Goal: Task Accomplishment & Management: Complete application form

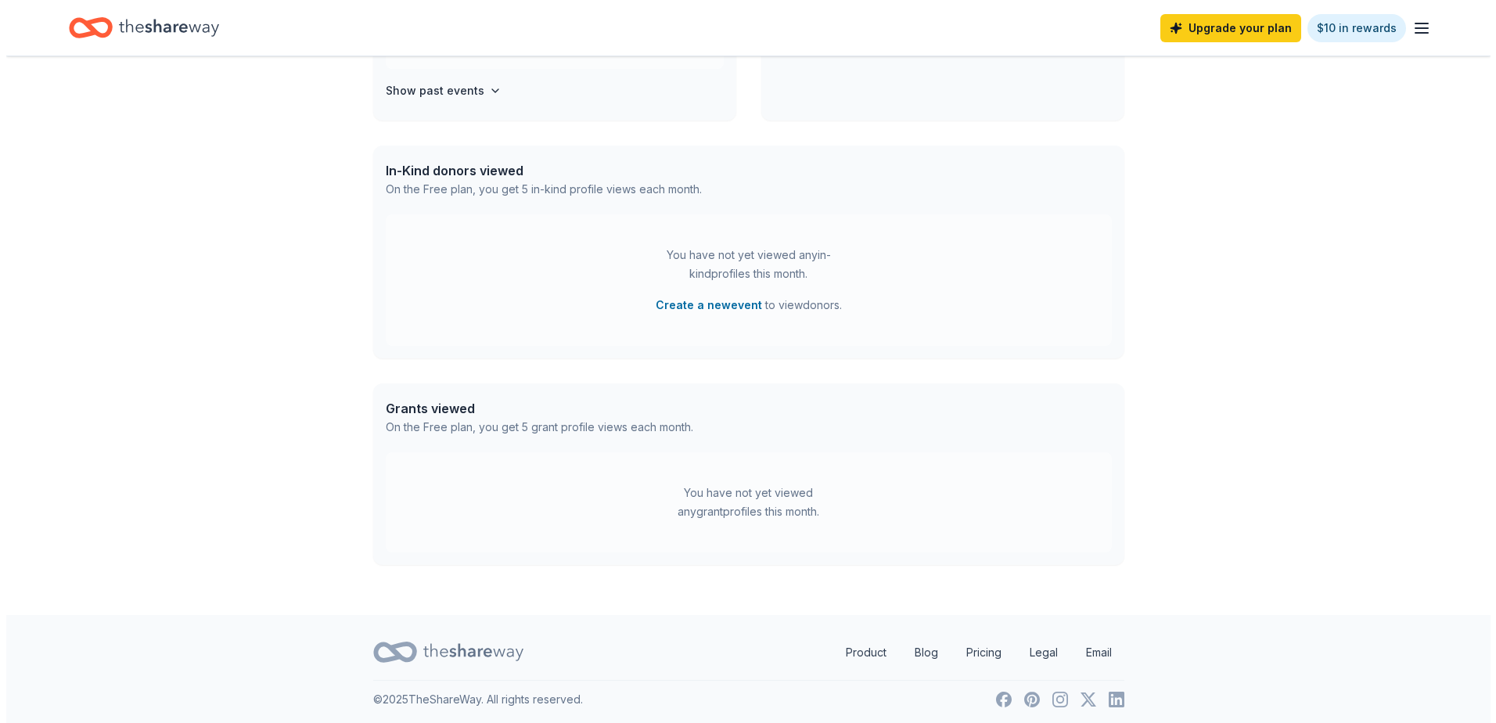
scroll to position [329, 0]
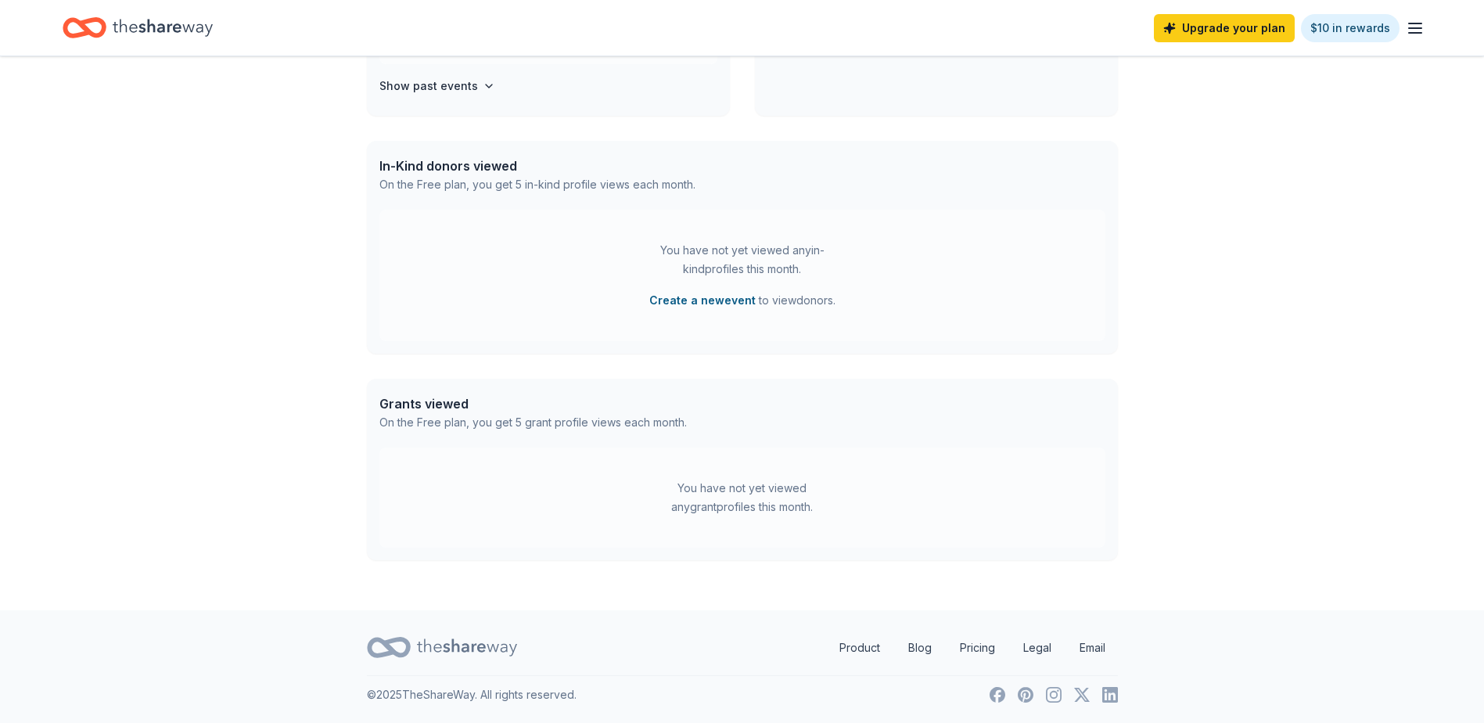
click at [704, 301] on button "Create a new event" at bounding box center [703, 300] width 106 height 19
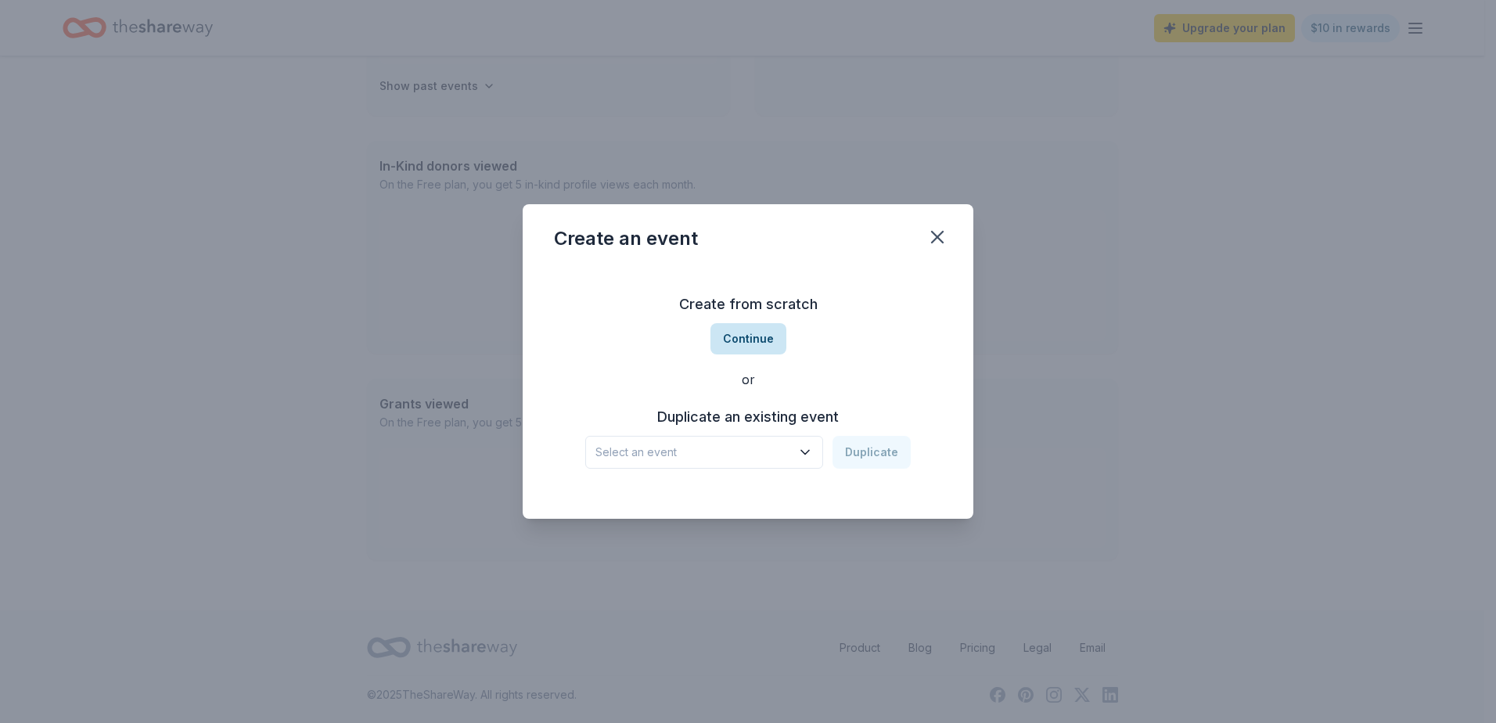
click at [741, 342] on button "Continue" at bounding box center [749, 338] width 76 height 31
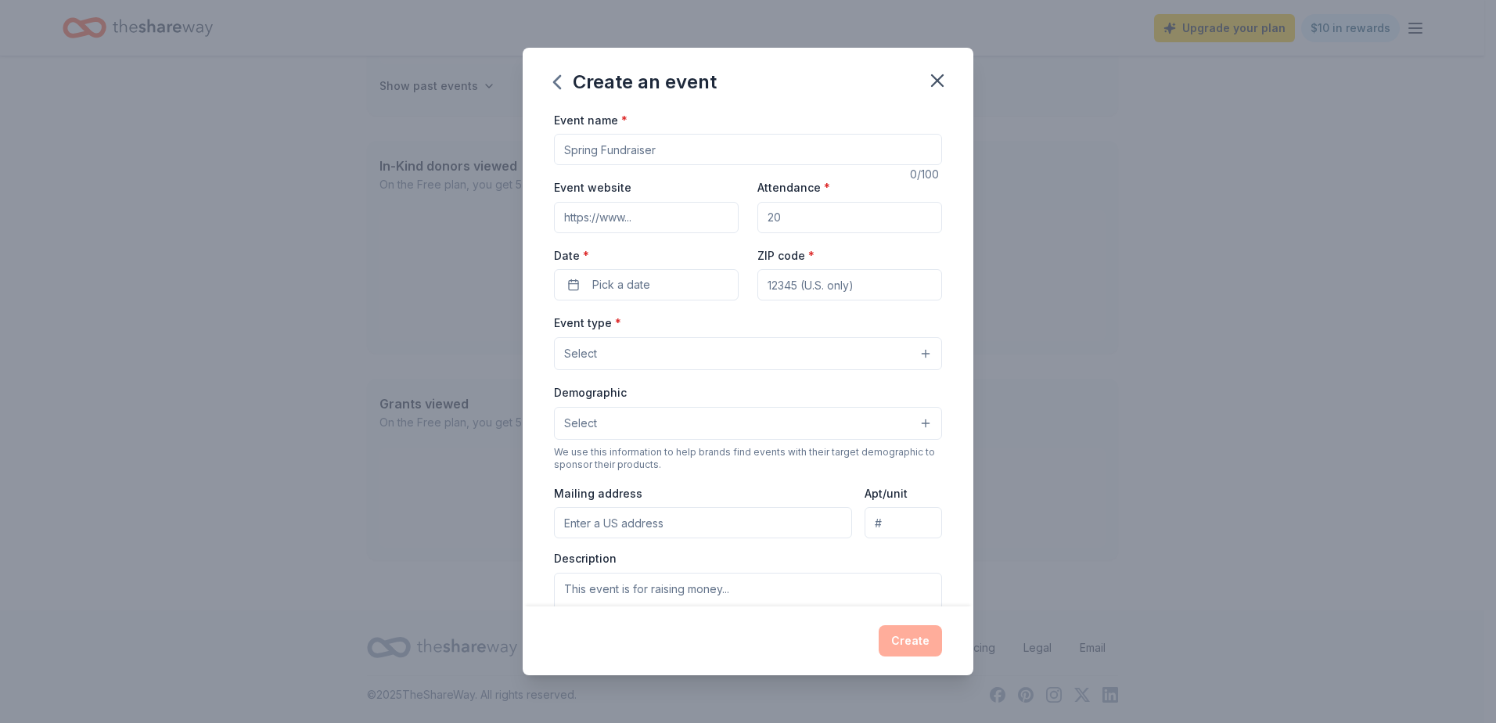
click at [662, 158] on input "Event name *" at bounding box center [748, 149] width 388 height 31
type input "2025 Family Bowling Tournament"
drag, startPoint x: 792, startPoint y: 229, endPoint x: 747, endPoint y: 221, distance: 46.1
click at [757, 229] on input "300" at bounding box center [849, 217] width 185 height 31
type input "150"
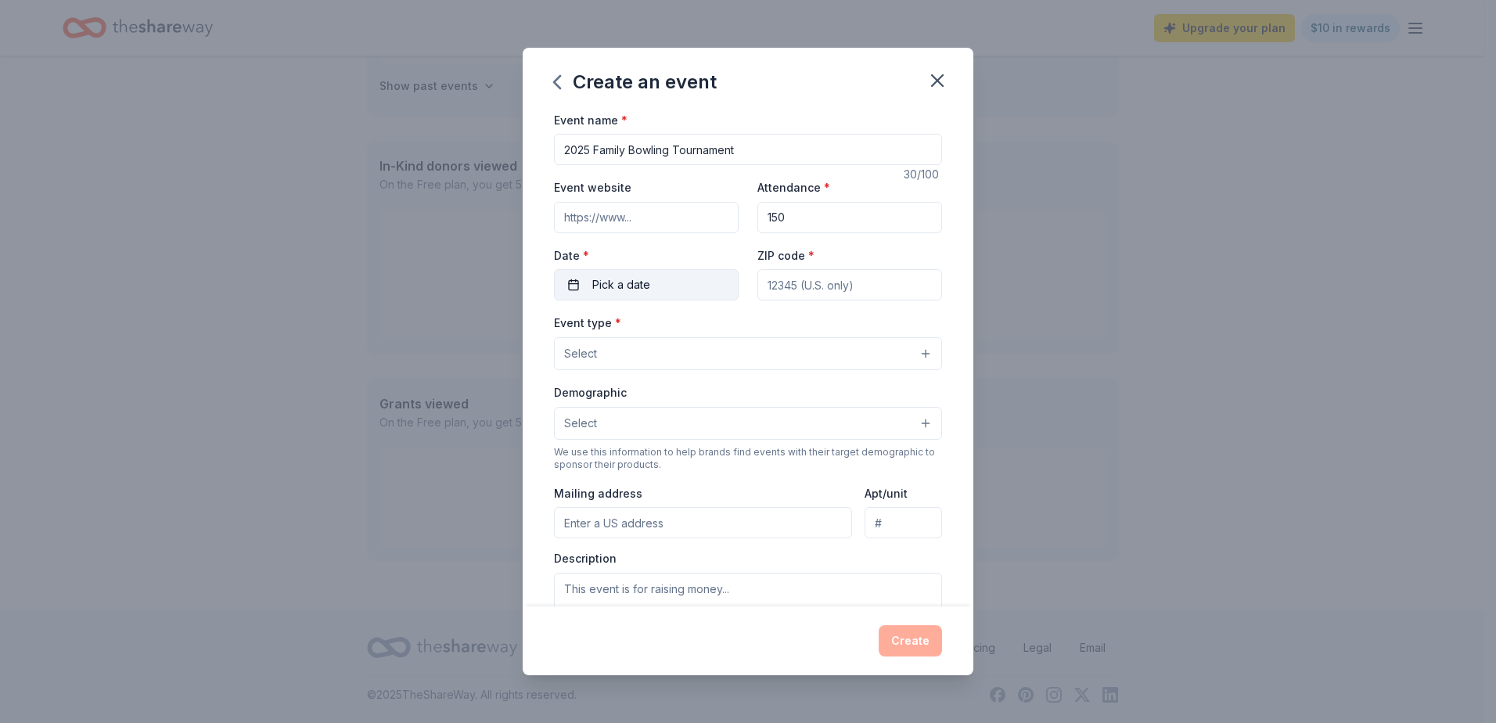
click at [578, 288] on button "Pick a date" at bounding box center [646, 284] width 185 height 31
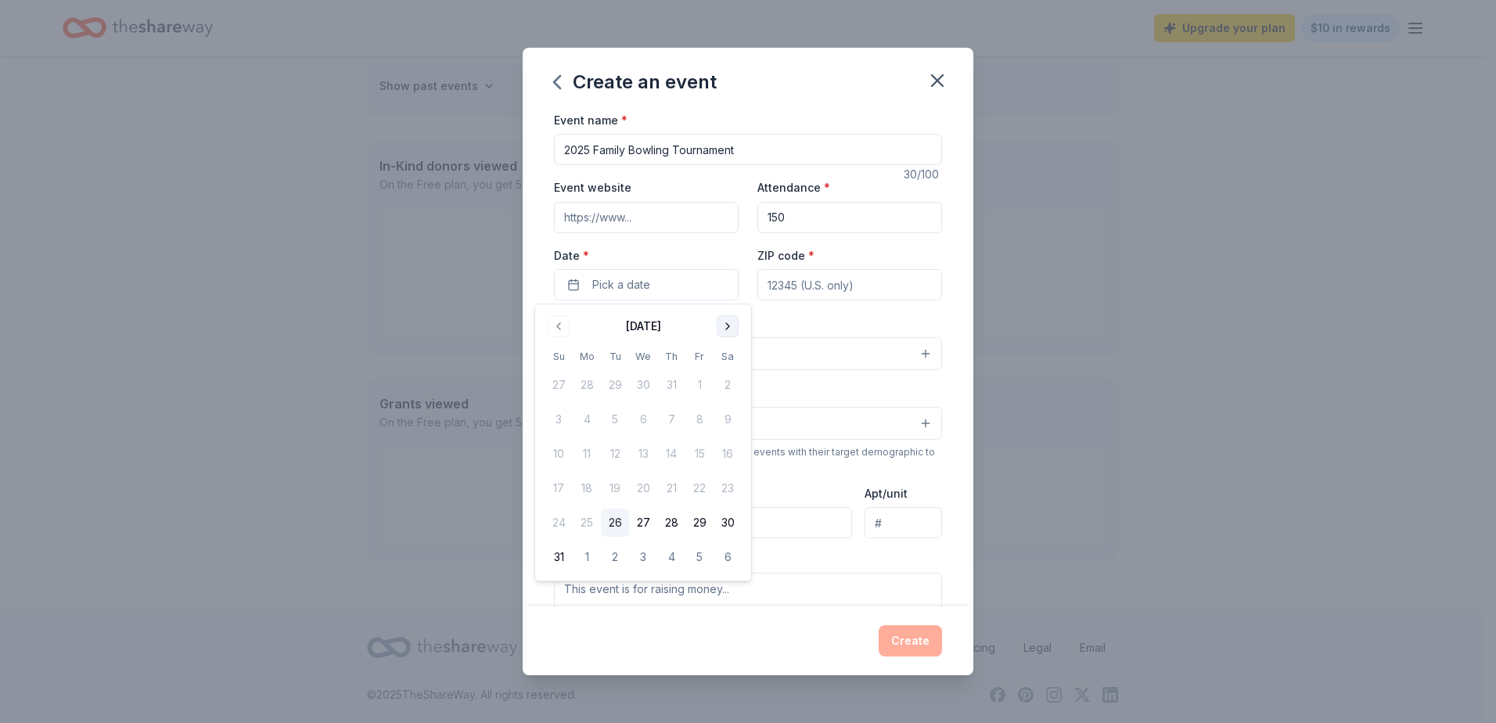
click at [727, 321] on button "Go to next month" at bounding box center [728, 326] width 22 height 22
click at [724, 488] on button "27" at bounding box center [728, 488] width 28 height 28
click at [830, 292] on input "ZIP code *" at bounding box center [849, 284] width 185 height 31
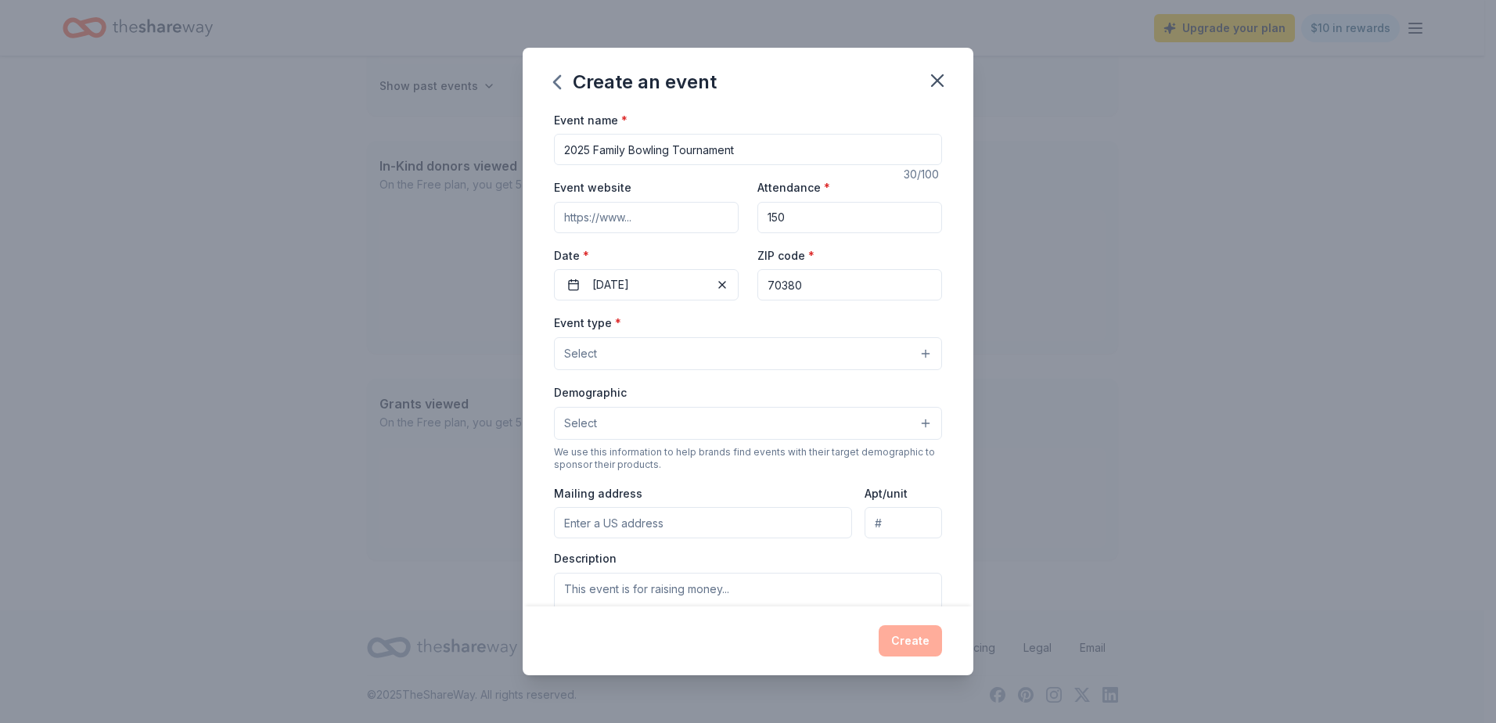
click at [829, 292] on input "70380" at bounding box center [849, 284] width 185 height 31
type input "70380"
click at [587, 362] on span "Select" at bounding box center [580, 353] width 33 height 19
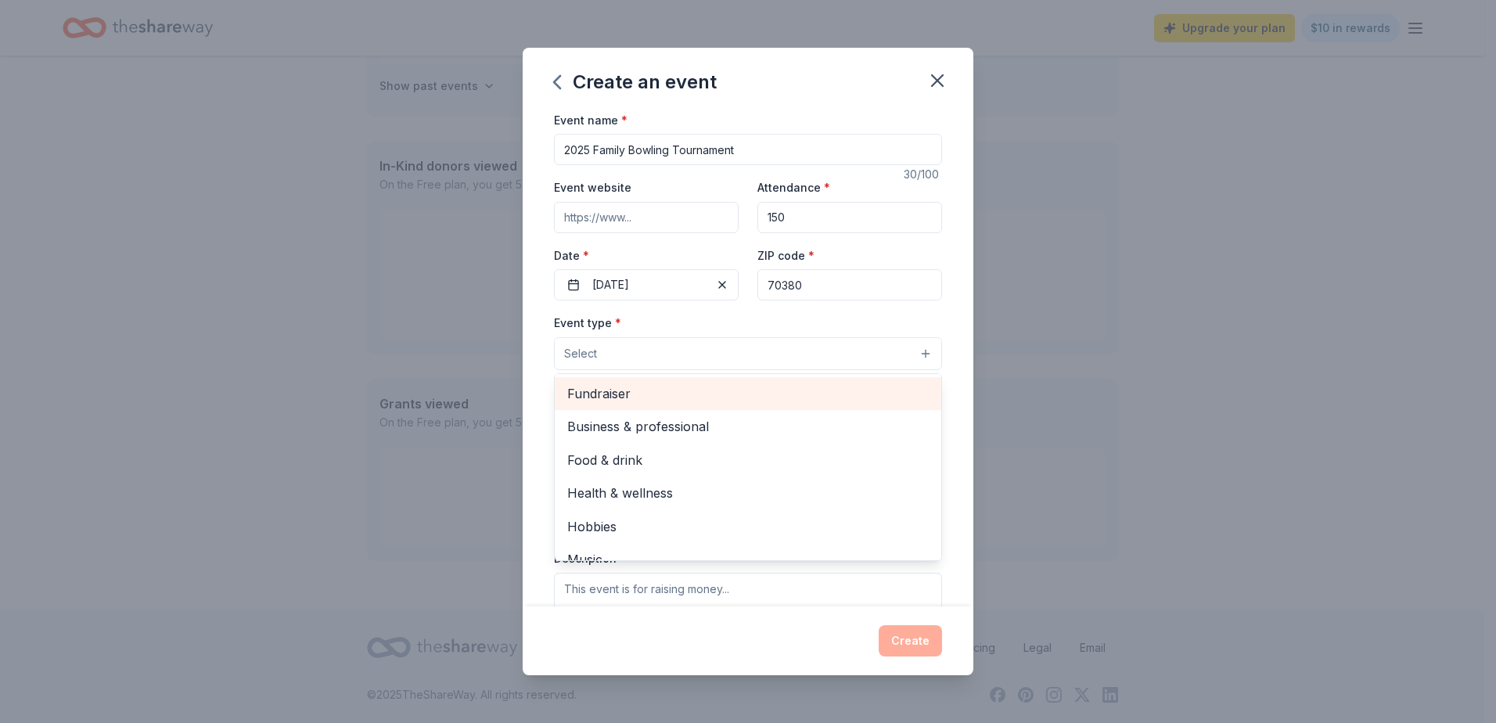
click at [636, 390] on span "Fundraiser" at bounding box center [748, 393] width 362 height 20
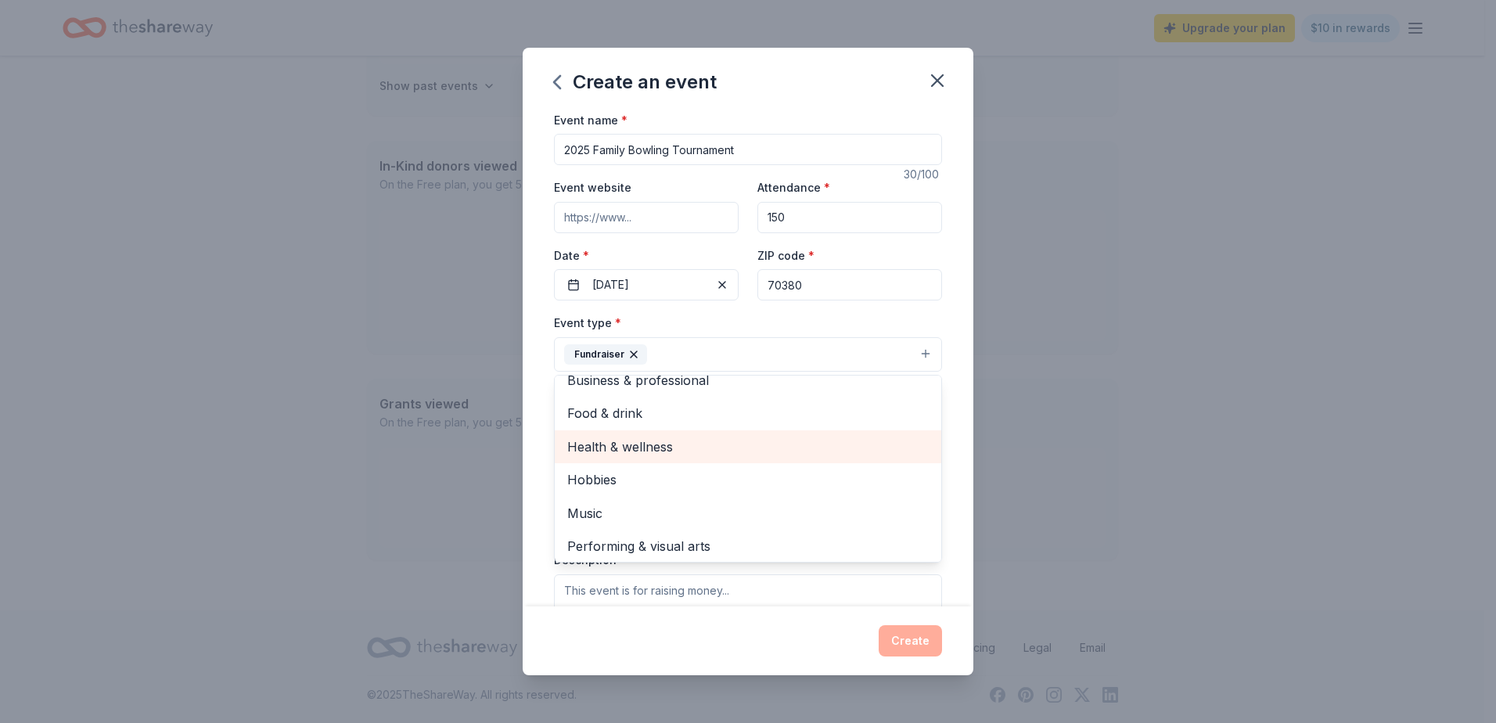
scroll to position [19, 0]
click at [941, 358] on div "Event name * 2025 Family Bowling Tournament 30 /100 Event website Attendance * …" at bounding box center [748, 358] width 451 height 497
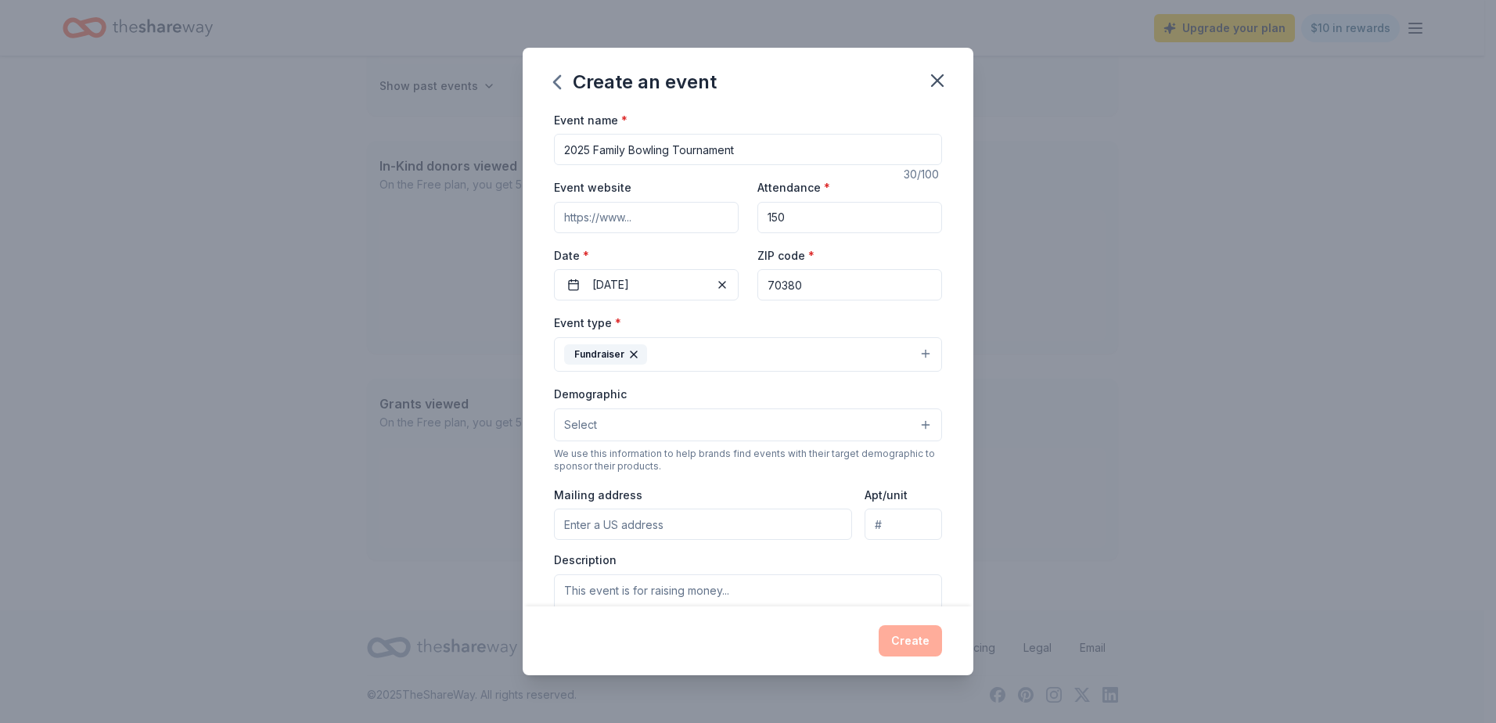
click at [722, 421] on button "Select" at bounding box center [748, 424] width 388 height 33
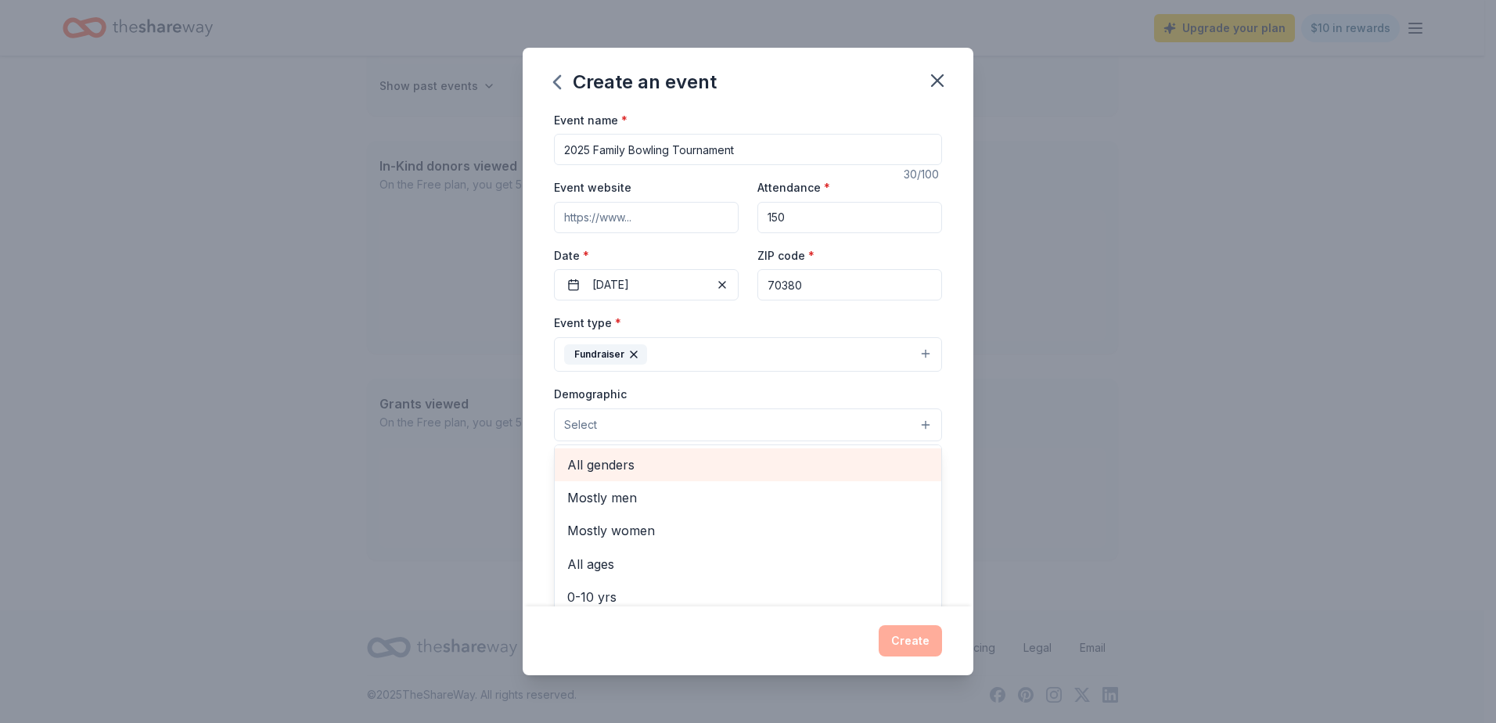
click at [700, 459] on span "All genders" at bounding box center [748, 465] width 362 height 20
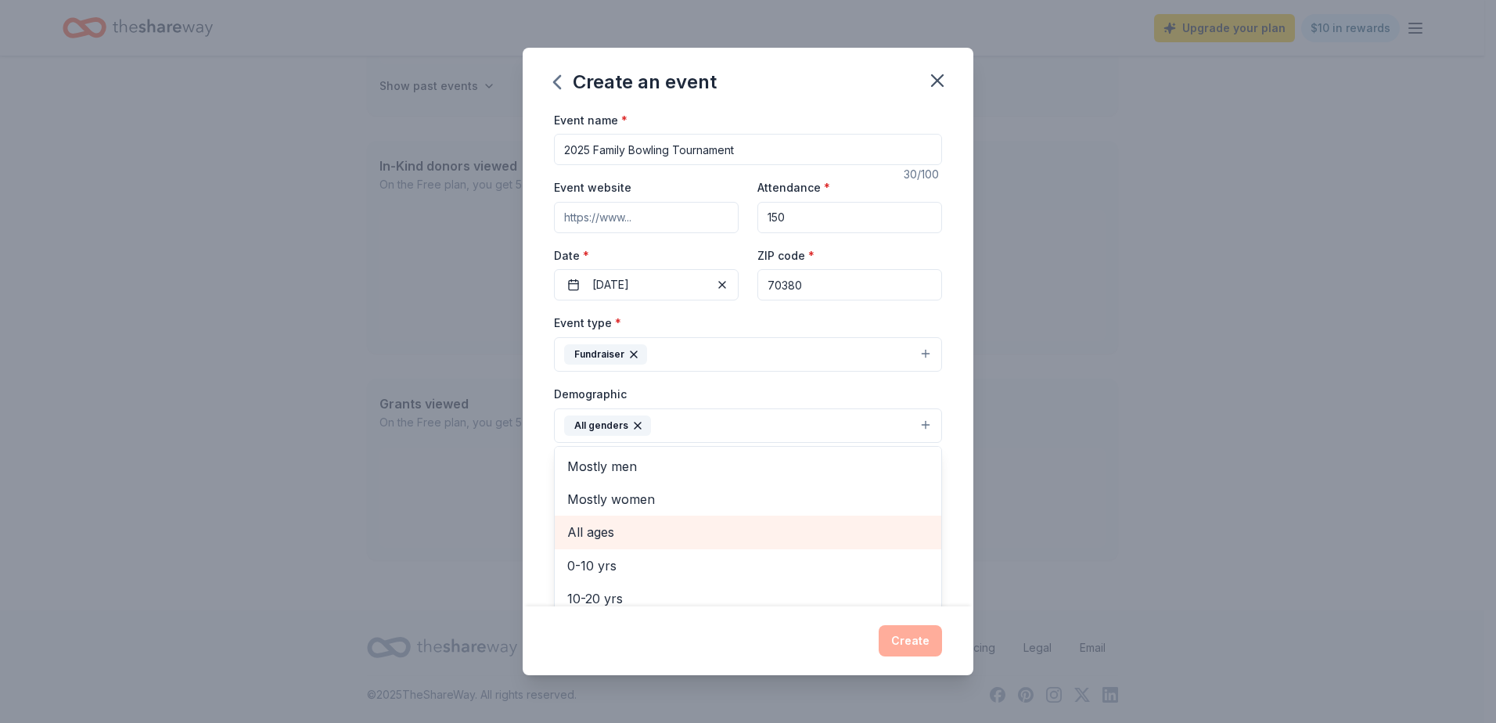
click at [703, 524] on span "All ages" at bounding box center [748, 532] width 362 height 20
click at [957, 436] on div "Event name * 2025 Family Bowling Tournament 30 /100 Event website Attendance * …" at bounding box center [748, 358] width 451 height 497
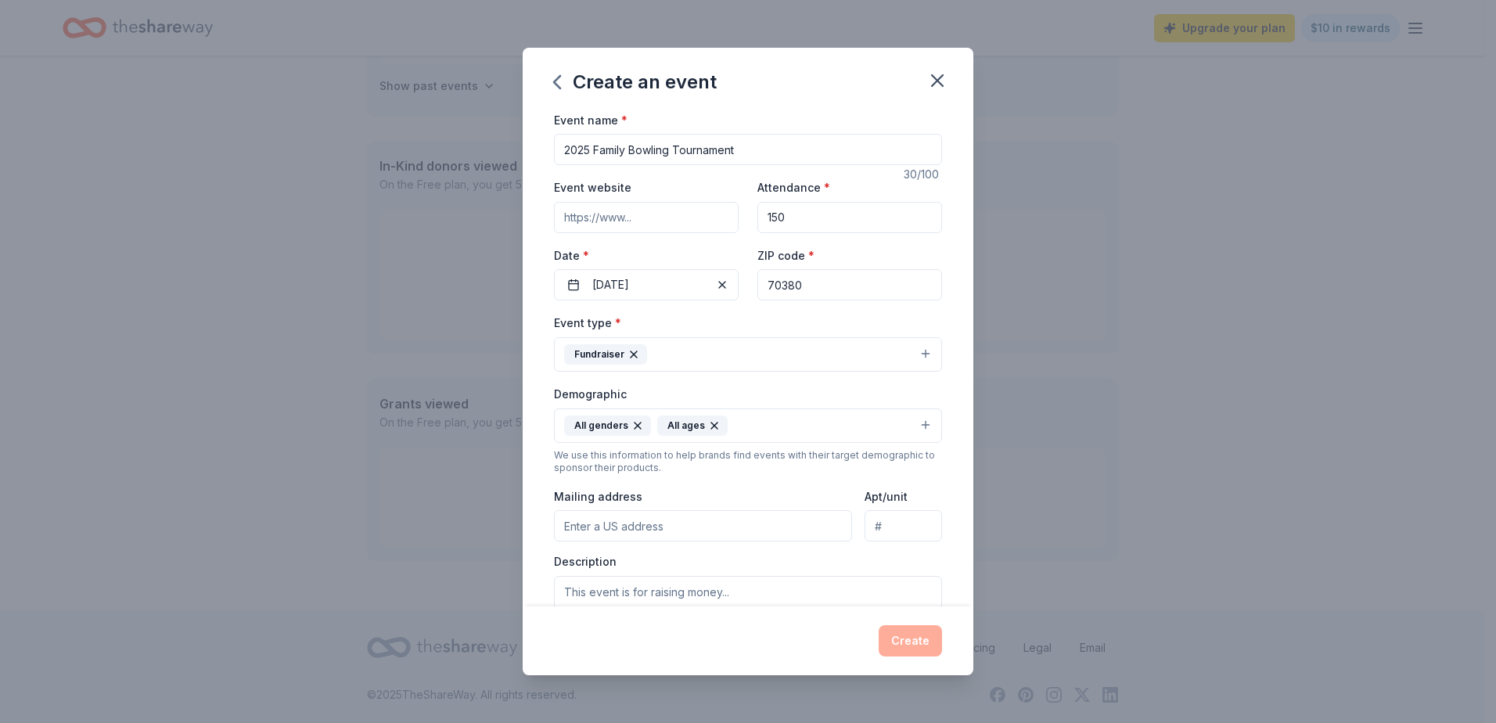
click at [685, 523] on input "Mailing address" at bounding box center [703, 525] width 298 height 31
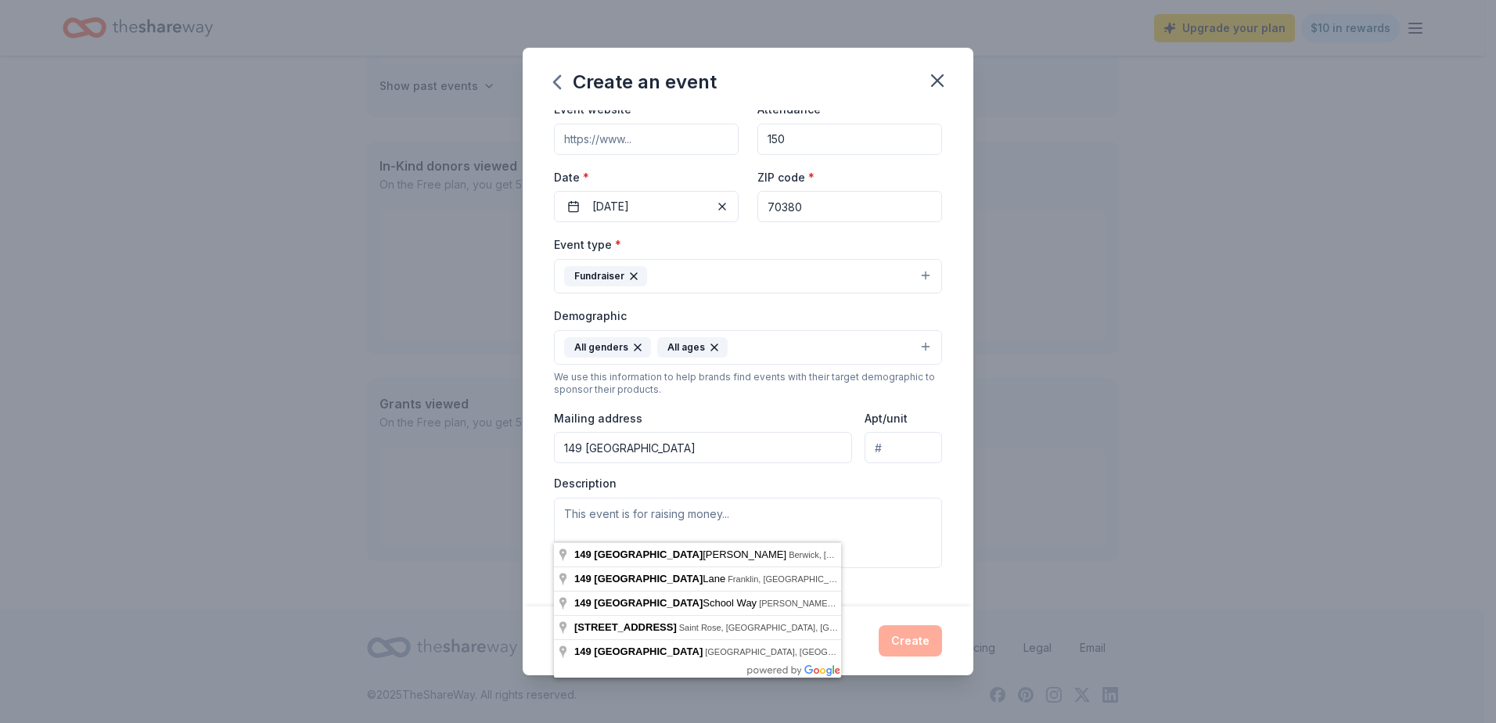
scroll to position [157, 0]
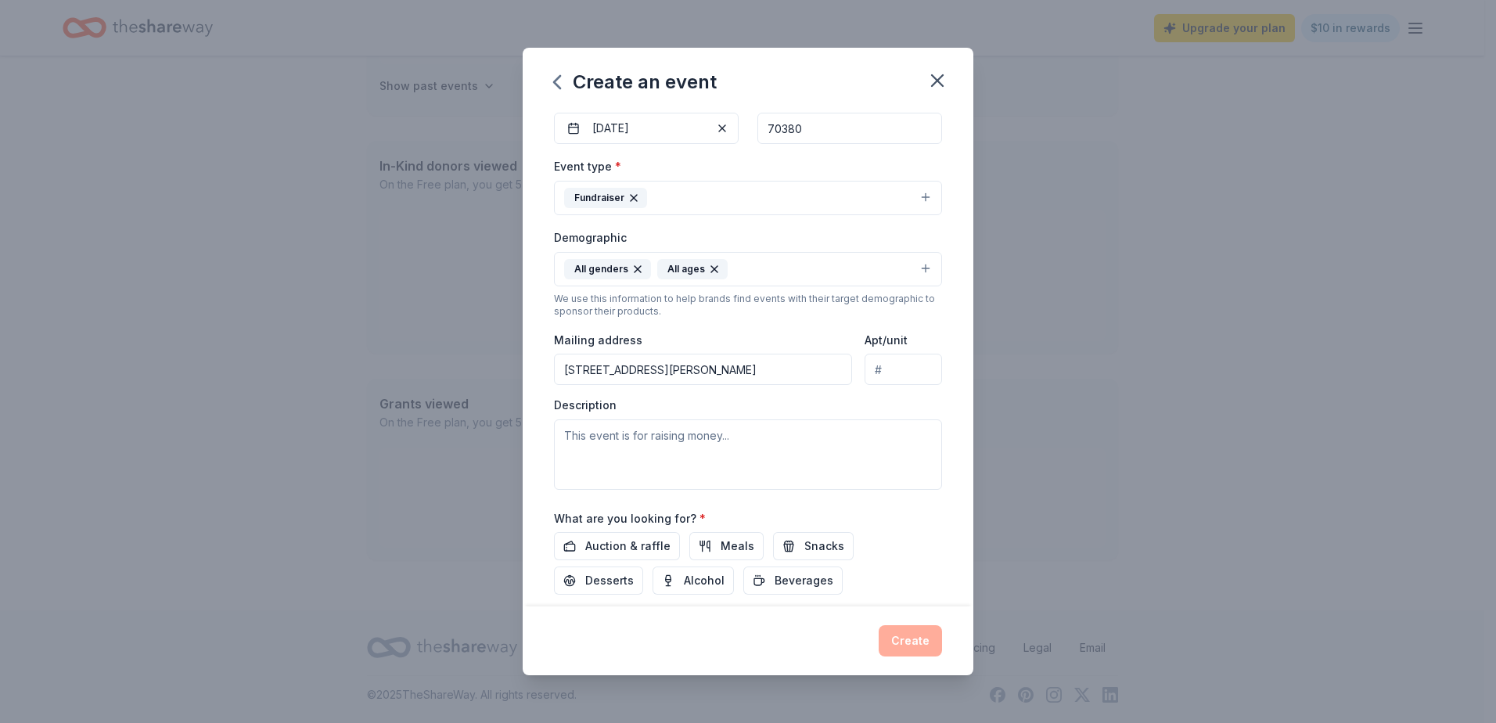
type input "[STREET_ADDRESS][PERSON_NAME]"
click at [755, 437] on textarea at bounding box center [748, 454] width 388 height 70
click at [671, 448] on textarea at bounding box center [748, 454] width 388 height 70
paste textarea "Join us for a fun-filled day at our annual Family Bowling Tournament [DATE][DAT…"
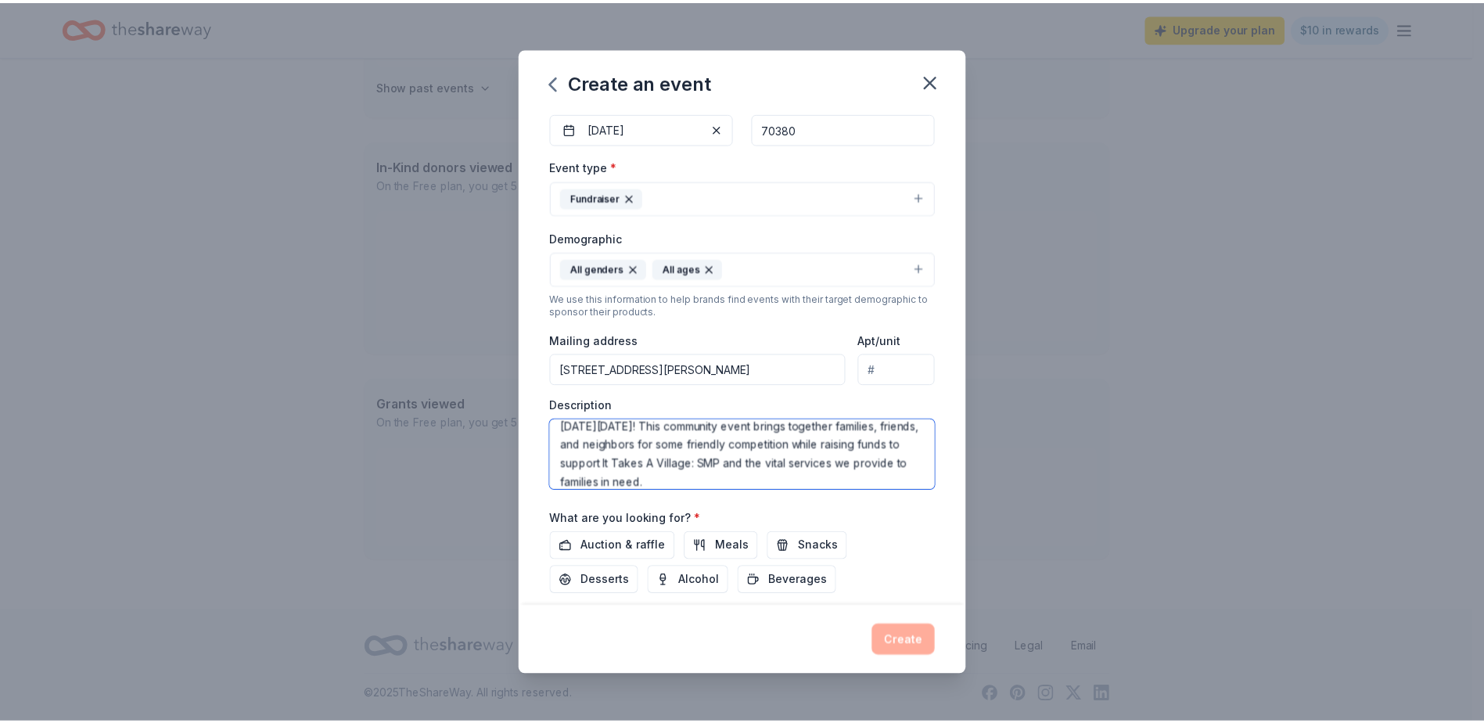
scroll to position [38, 0]
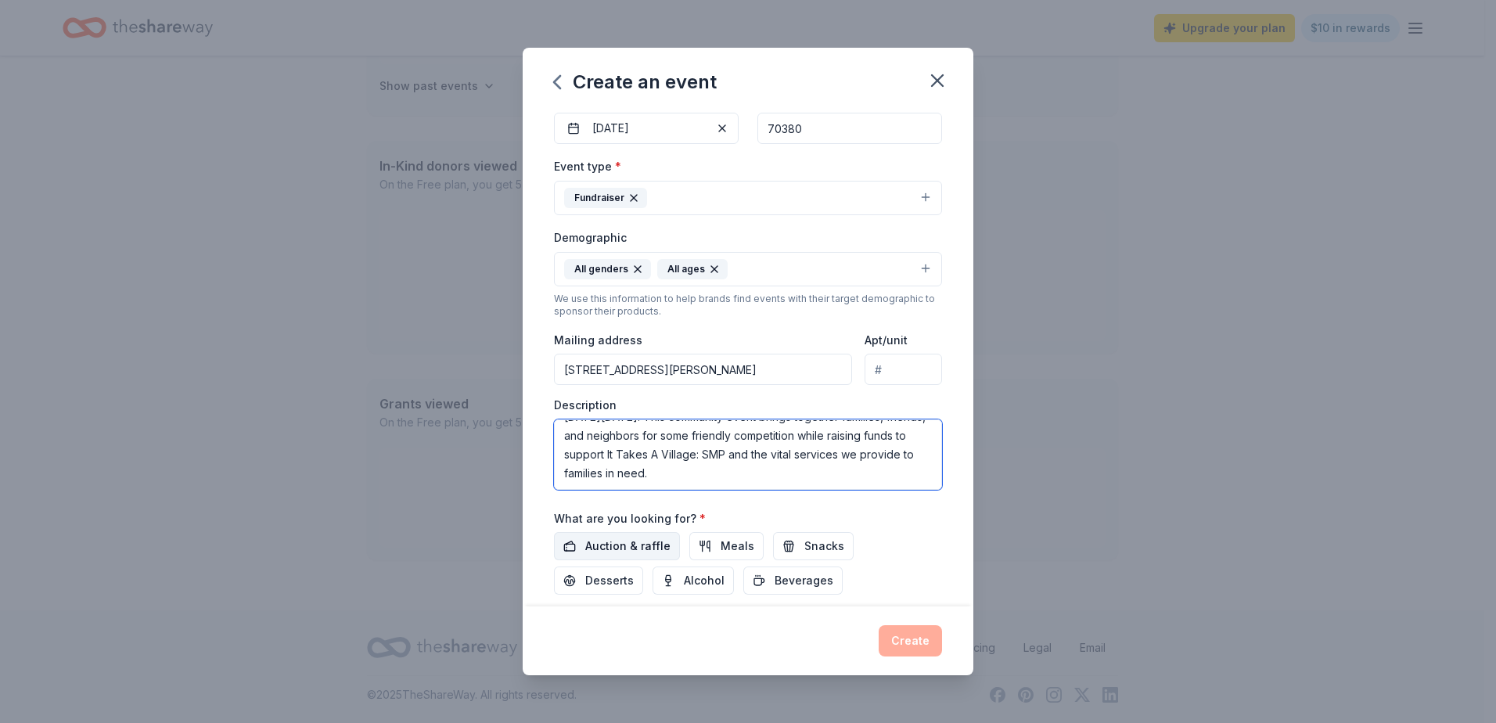
type textarea "Join us for a fun-filled day at our annual Family Bowling Tournament [DATE][DAT…"
click at [631, 550] on span "Auction & raffle" at bounding box center [627, 546] width 85 height 19
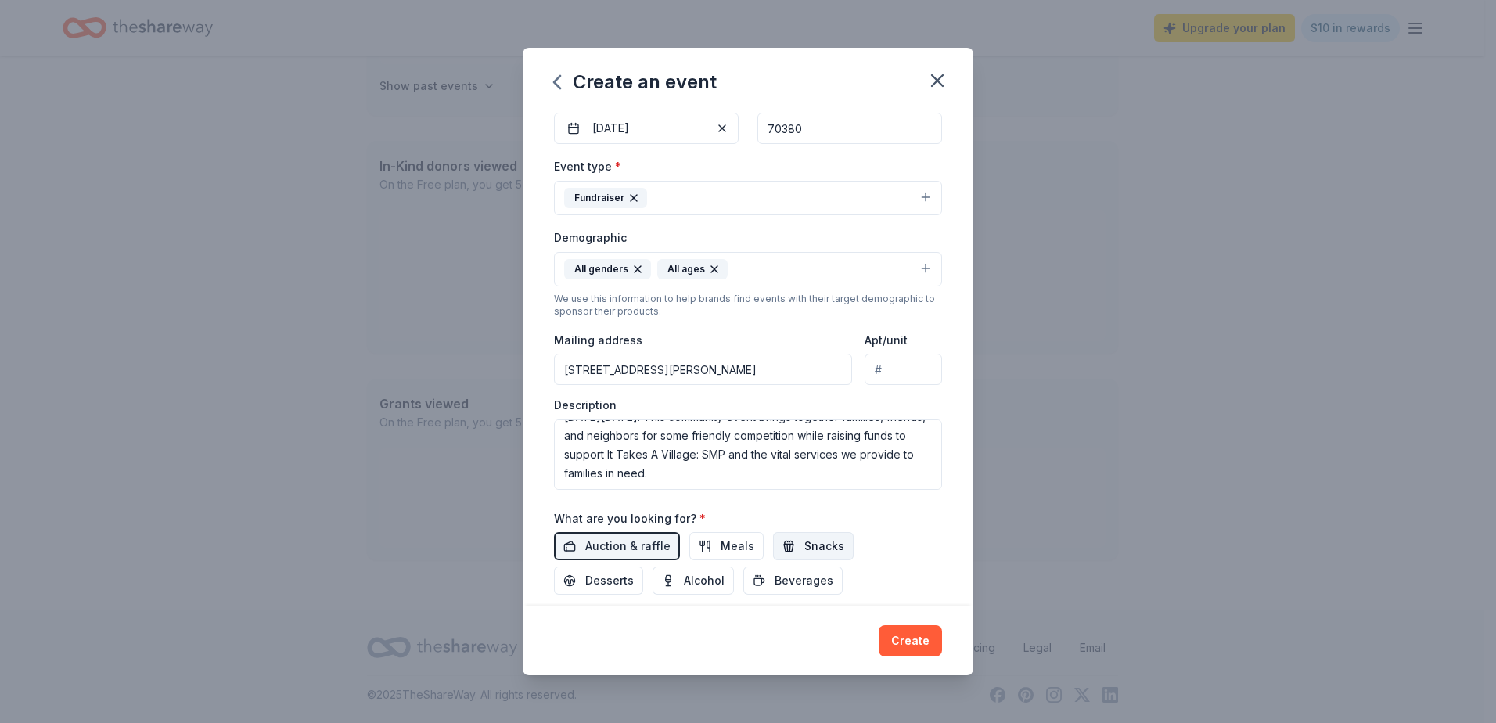
click at [810, 545] on span "Snacks" at bounding box center [824, 546] width 40 height 19
click at [799, 581] on span "Beverages" at bounding box center [804, 580] width 59 height 19
click at [919, 641] on button "Create" at bounding box center [910, 640] width 63 height 31
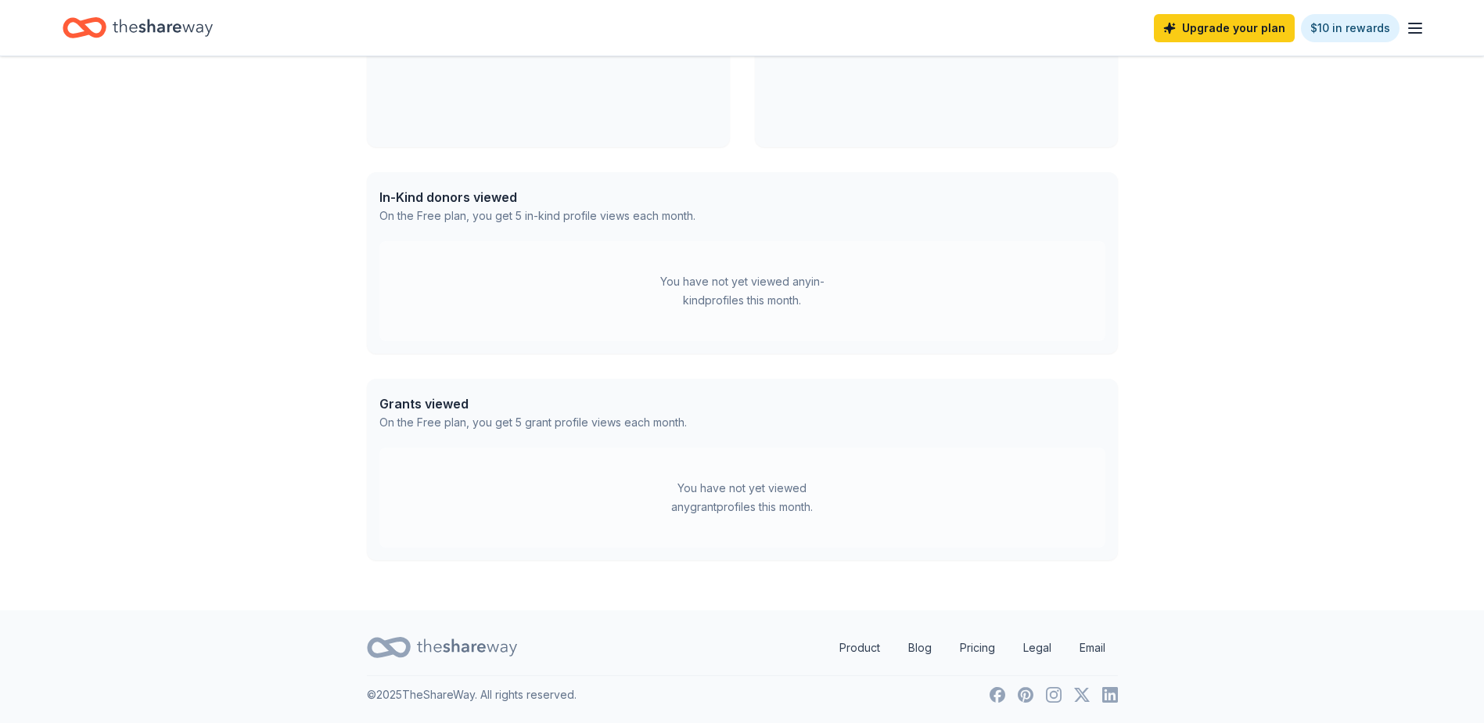
scroll to position [208, 0]
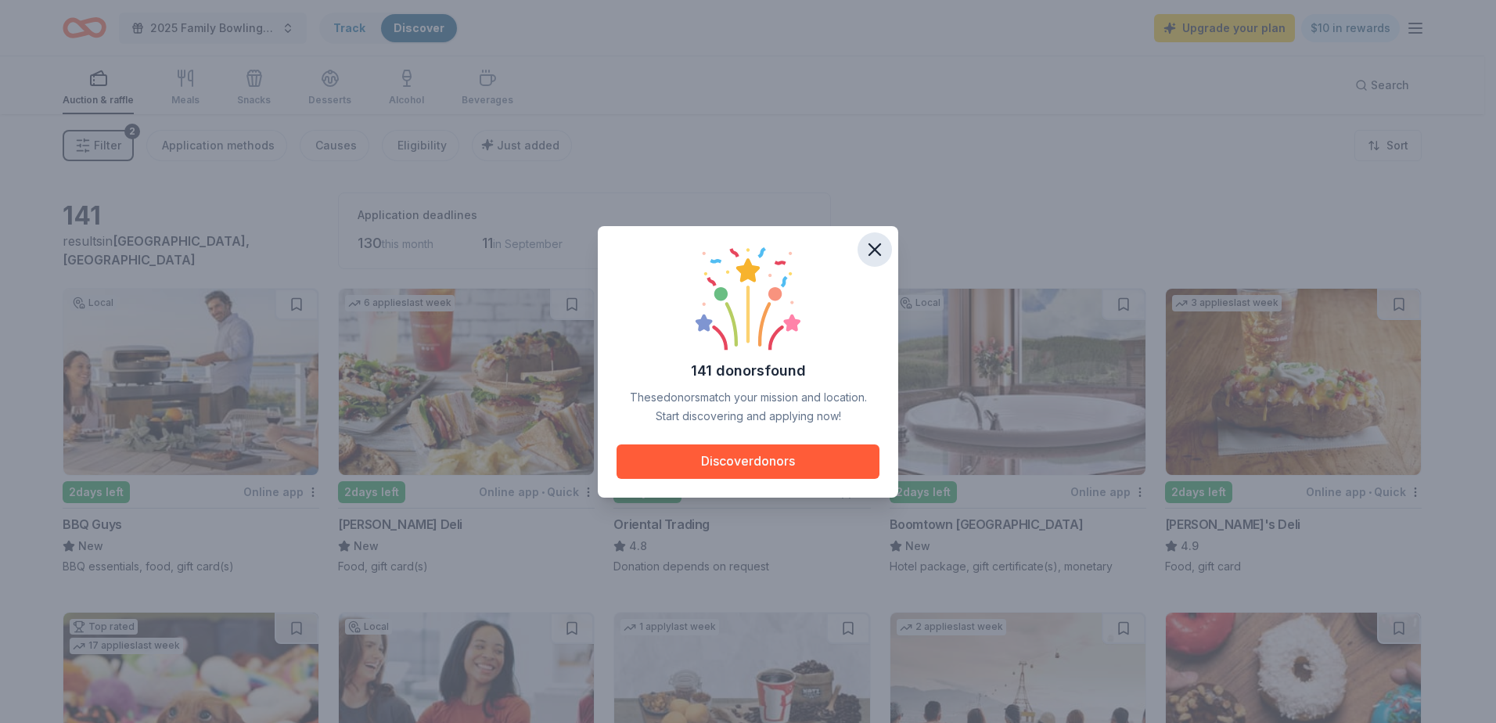
click at [873, 246] on icon "button" at bounding box center [875, 250] width 22 height 22
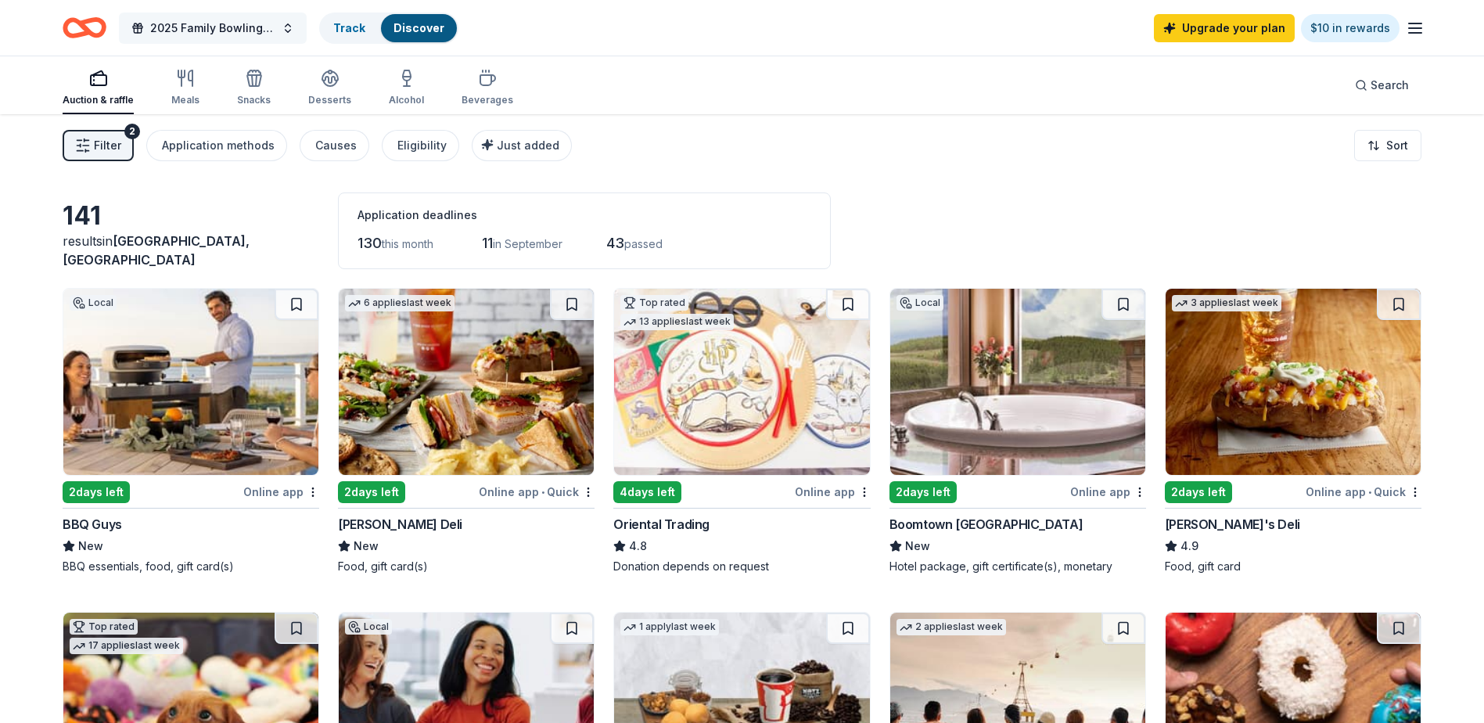
click at [182, 29] on span "2025 Family Bowling Tournament" at bounding box center [212, 28] width 125 height 19
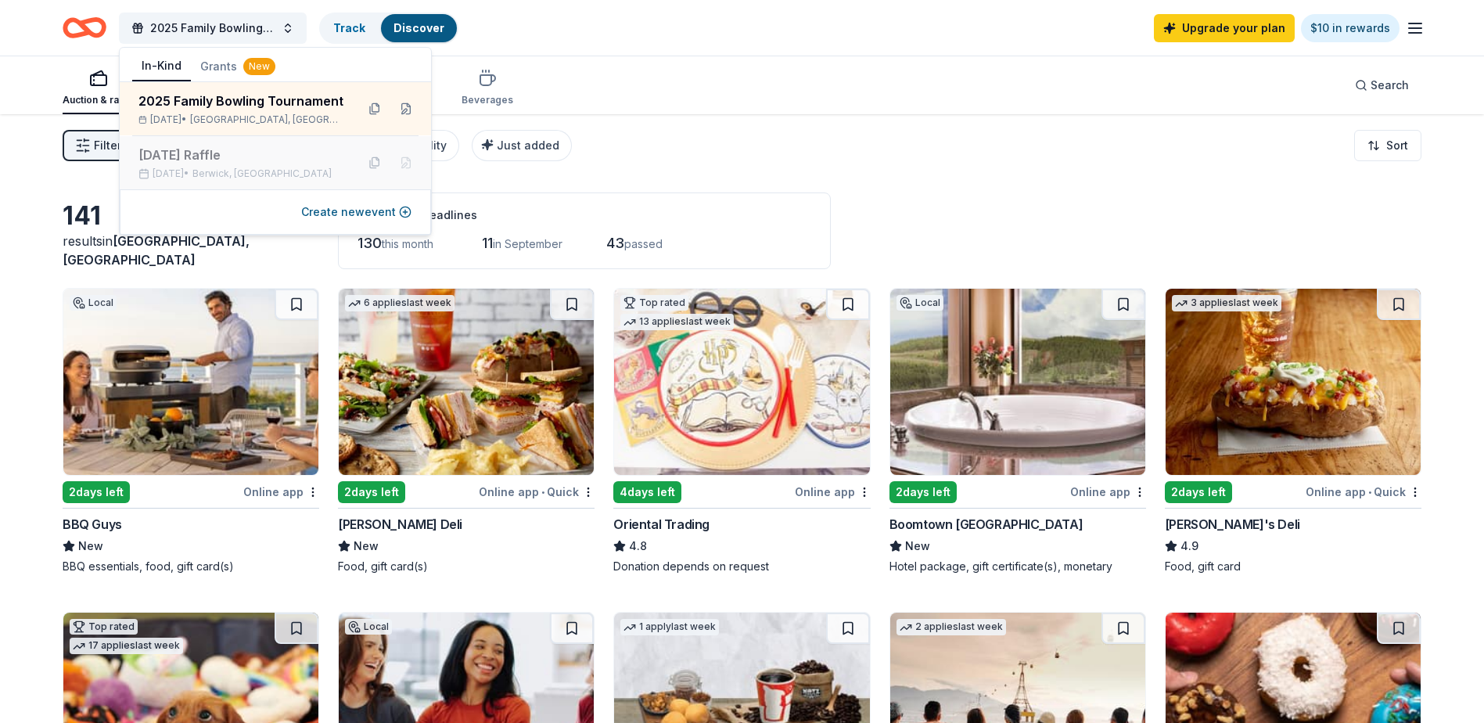
scroll to position [78, 0]
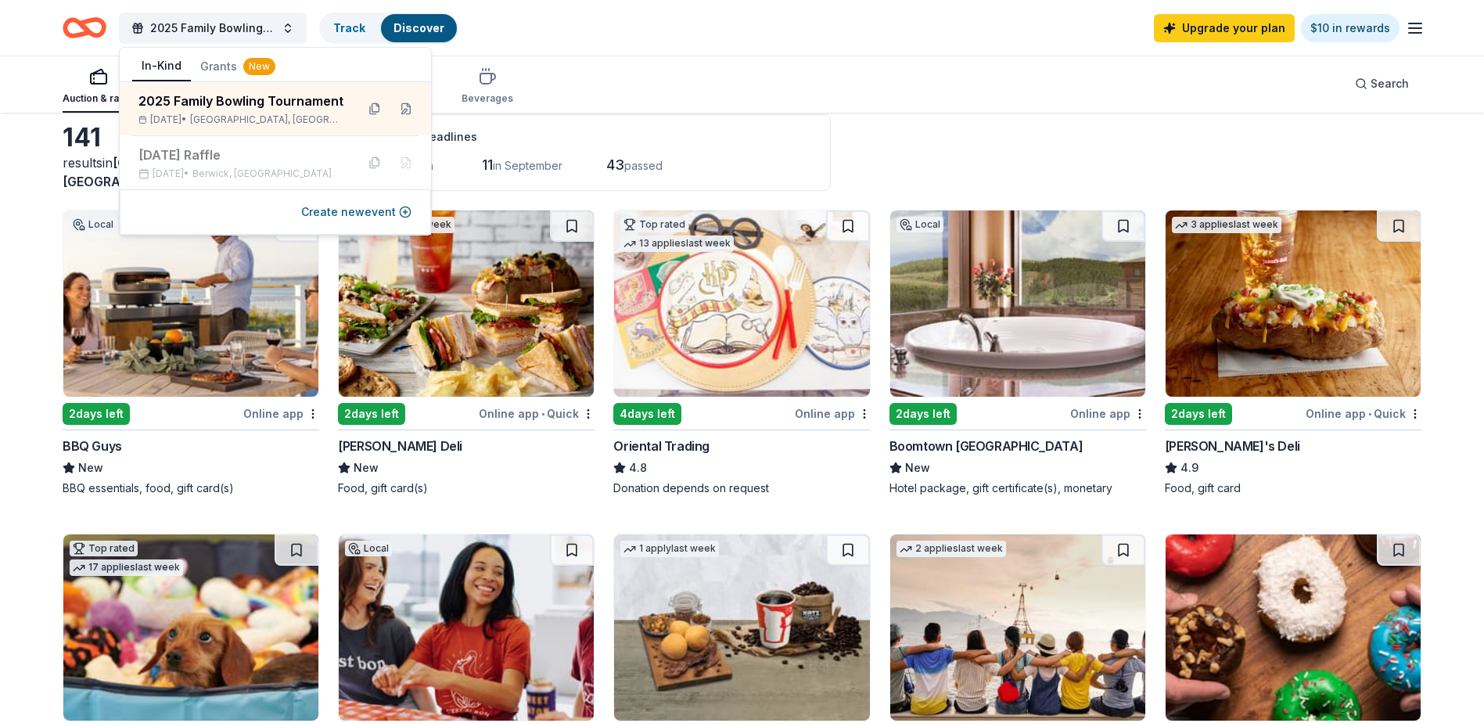
click at [225, 60] on button "Grants New" at bounding box center [238, 66] width 94 height 28
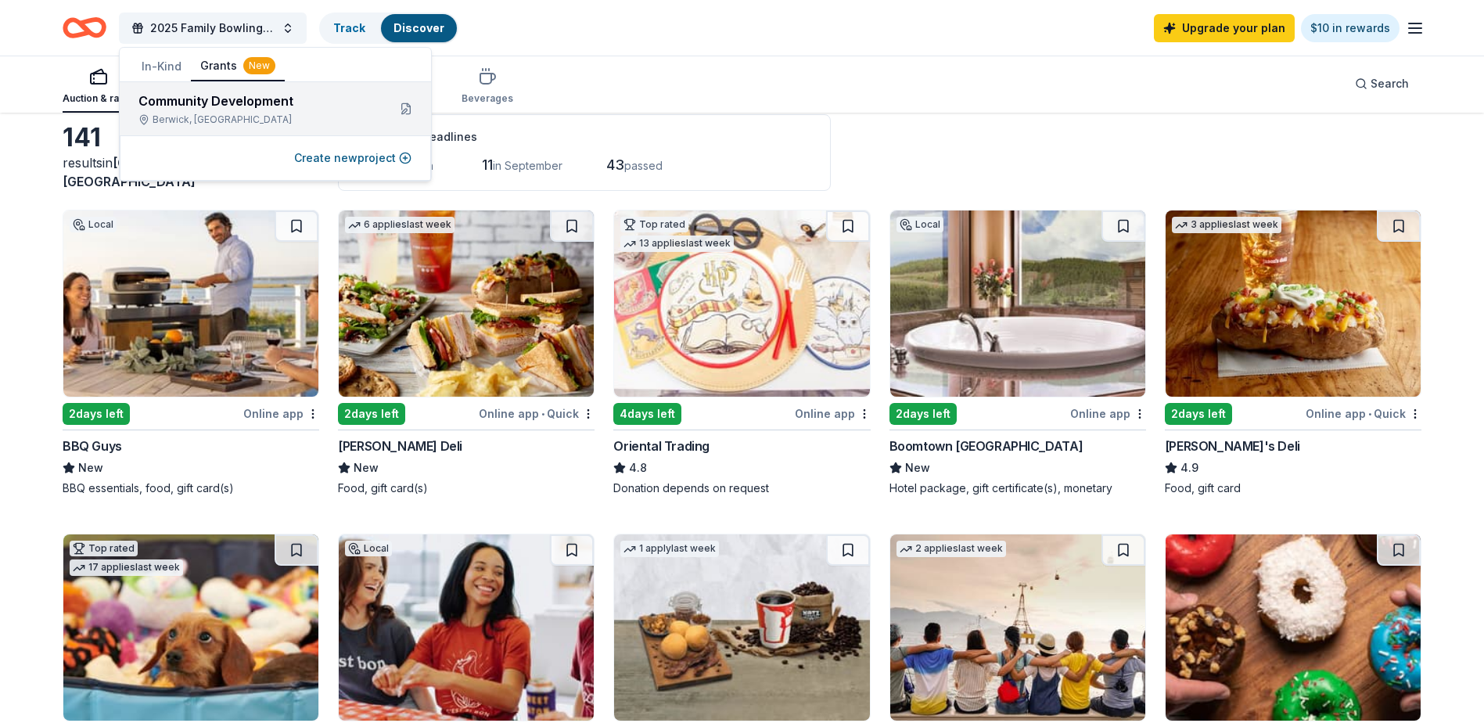
click at [229, 103] on div "Community Development" at bounding box center [257, 101] width 236 height 19
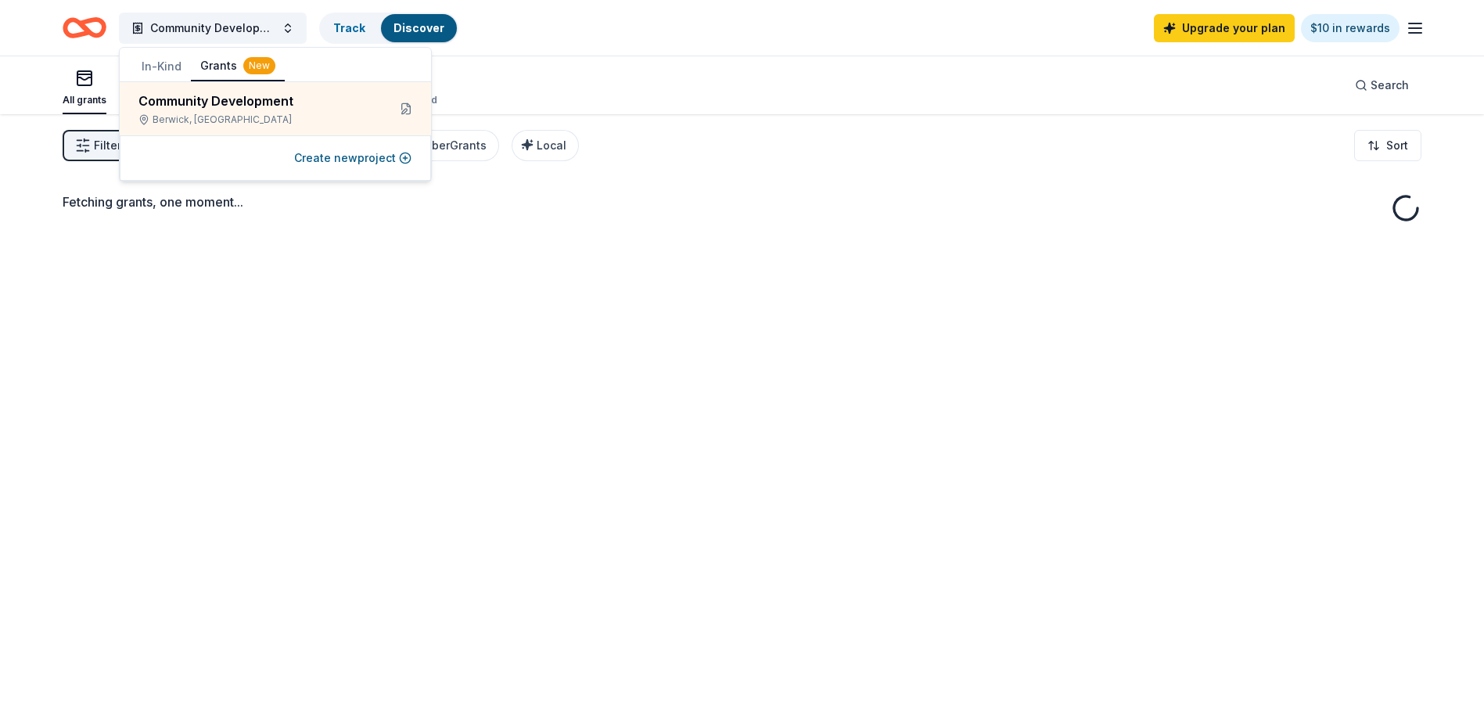
click at [629, 81] on div "All grants ≤ $5k $5k to $20k > $20k Unspecified Search" at bounding box center [742, 85] width 1359 height 58
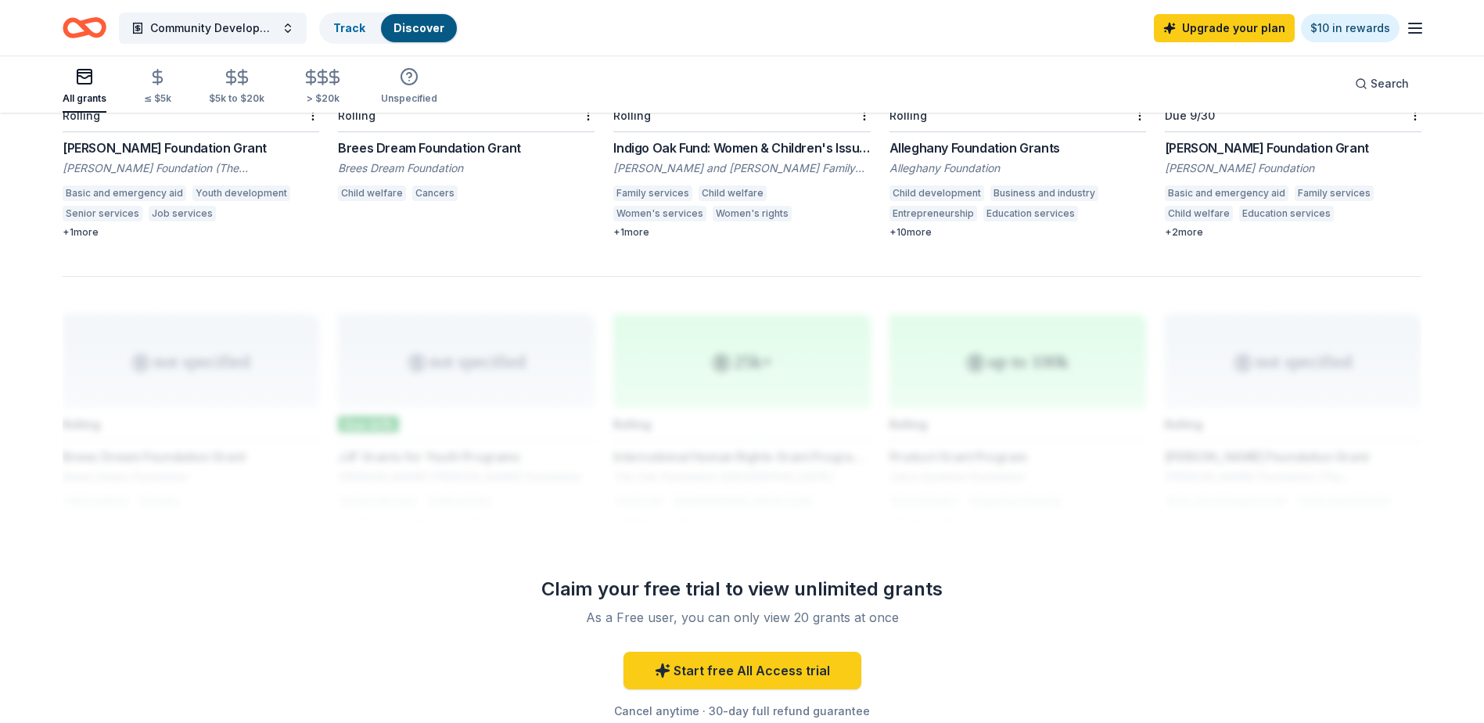
scroll to position [1096, 0]
